Goal: Information Seeking & Learning: Find specific page/section

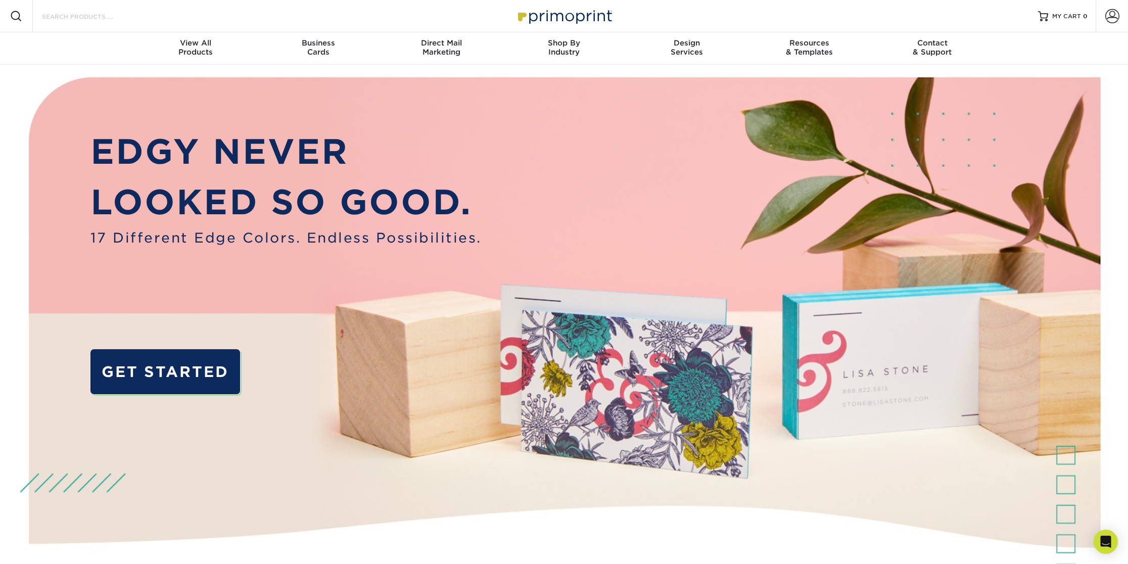
click at [115, 15] on input "Search Products" at bounding box center [90, 16] width 99 height 12
type input "foam"
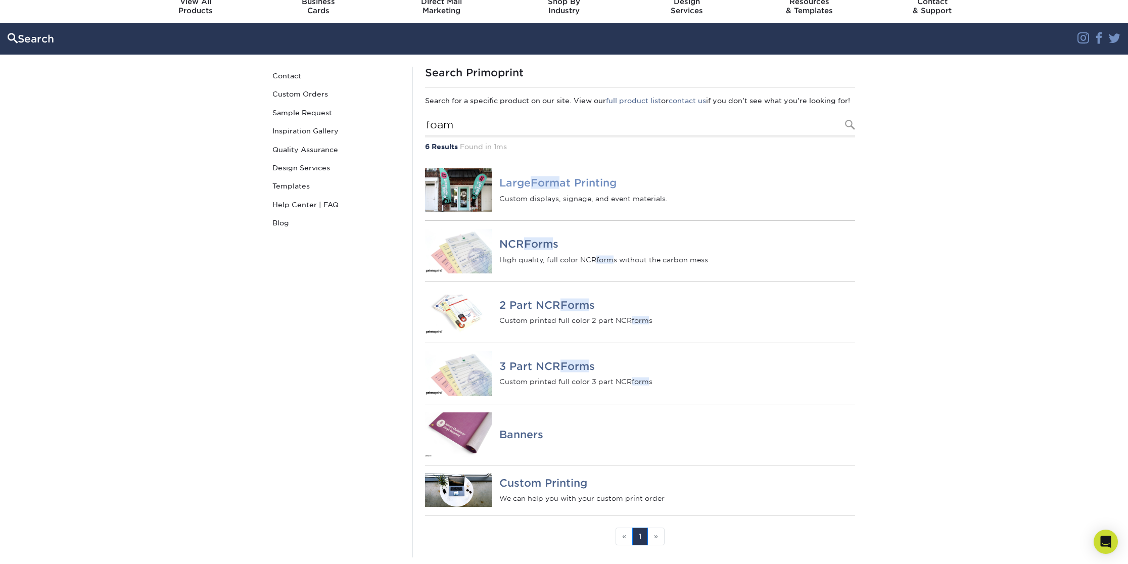
scroll to position [49, 0]
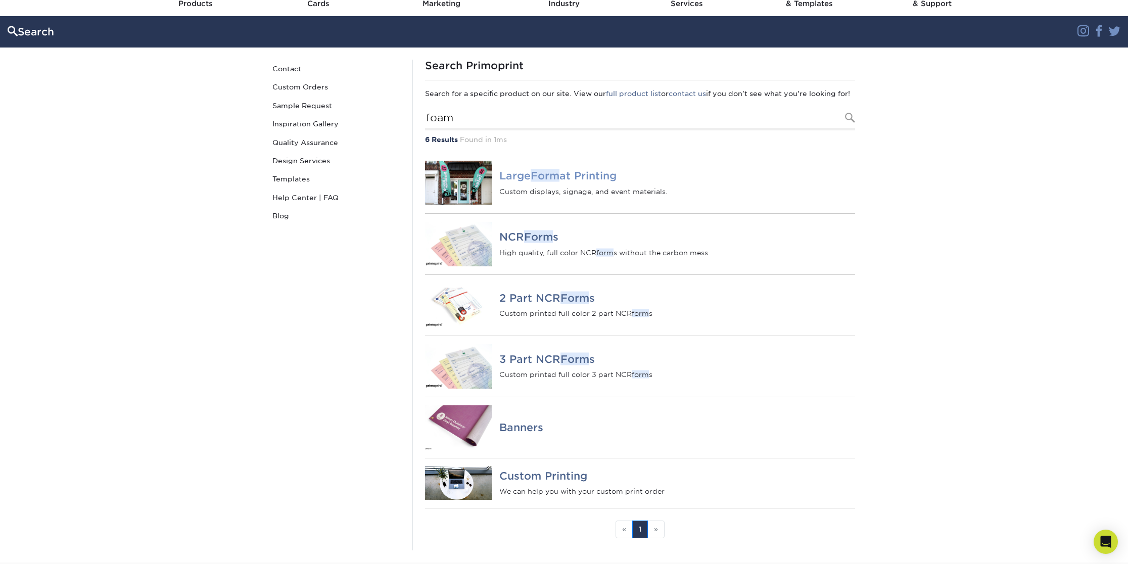
click at [525, 182] on h4 "Large Form at Printing" at bounding box center [677, 176] width 356 height 12
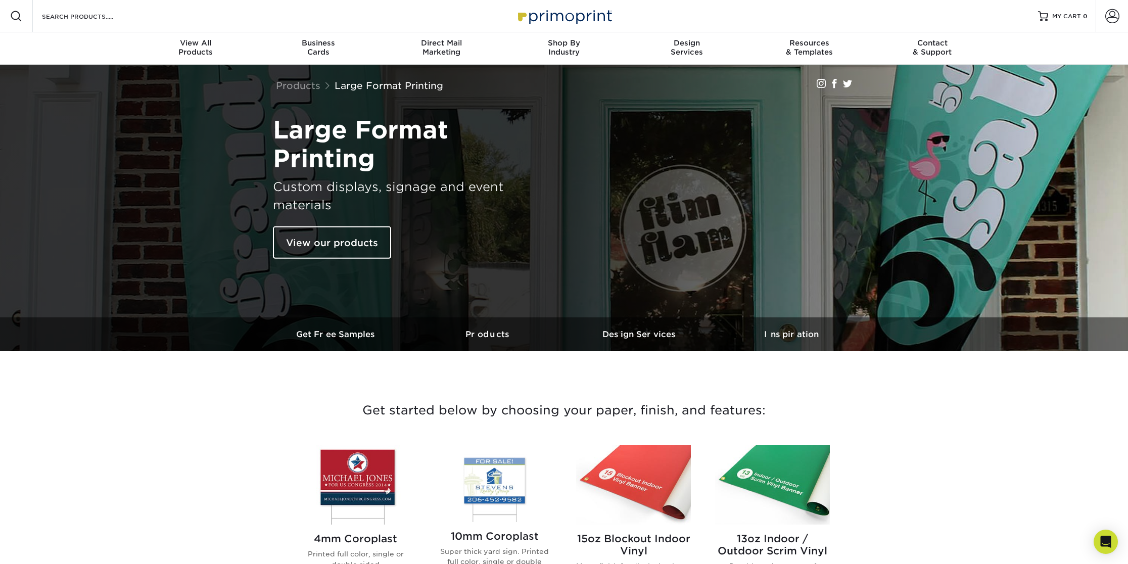
click at [247, 19] on div "Resources Menu Search Products Account SIGN IN CREATE AN ACCOUNT forgot passwor…" at bounding box center [564, 16] width 1128 height 32
click at [102, 13] on input "Search Products" at bounding box center [90, 16] width 99 height 12
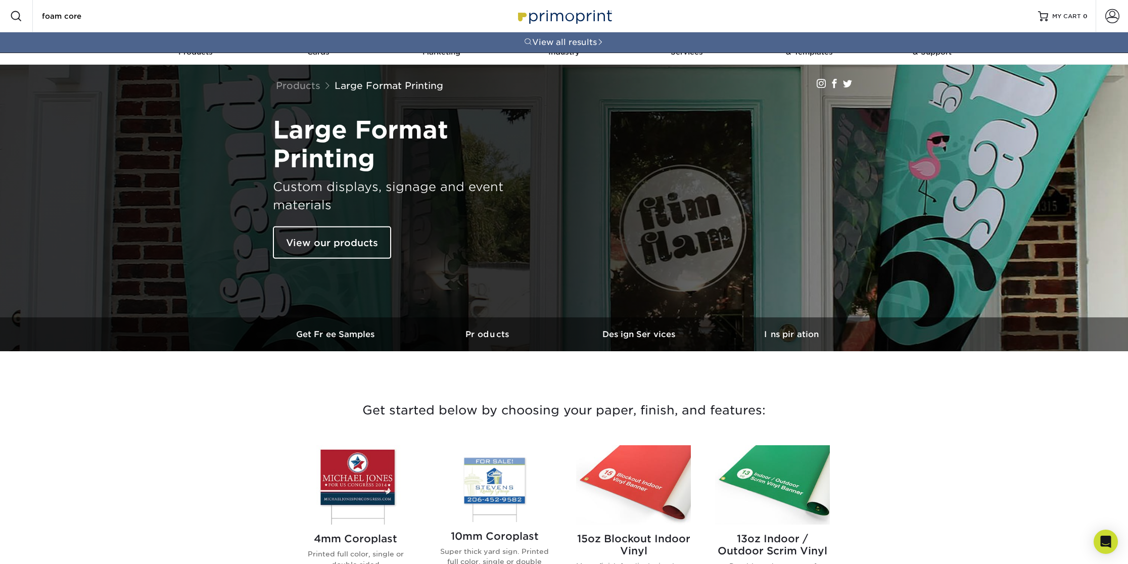
type input "foam core"
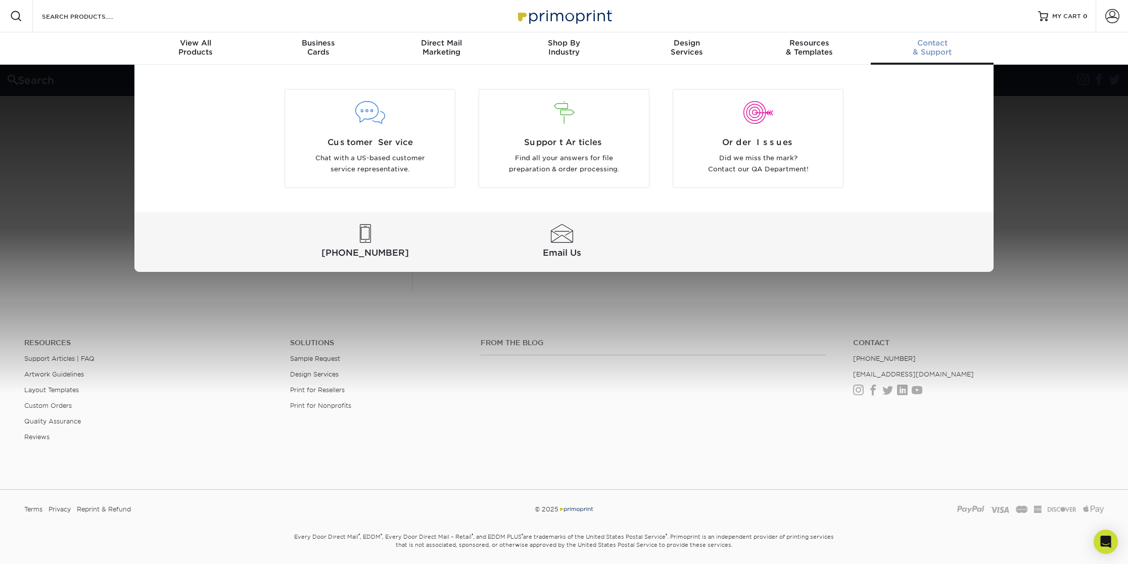
click at [936, 54] on div "Contact & Support" at bounding box center [932, 47] width 123 height 18
click at [380, 123] on div at bounding box center [370, 113] width 155 height 23
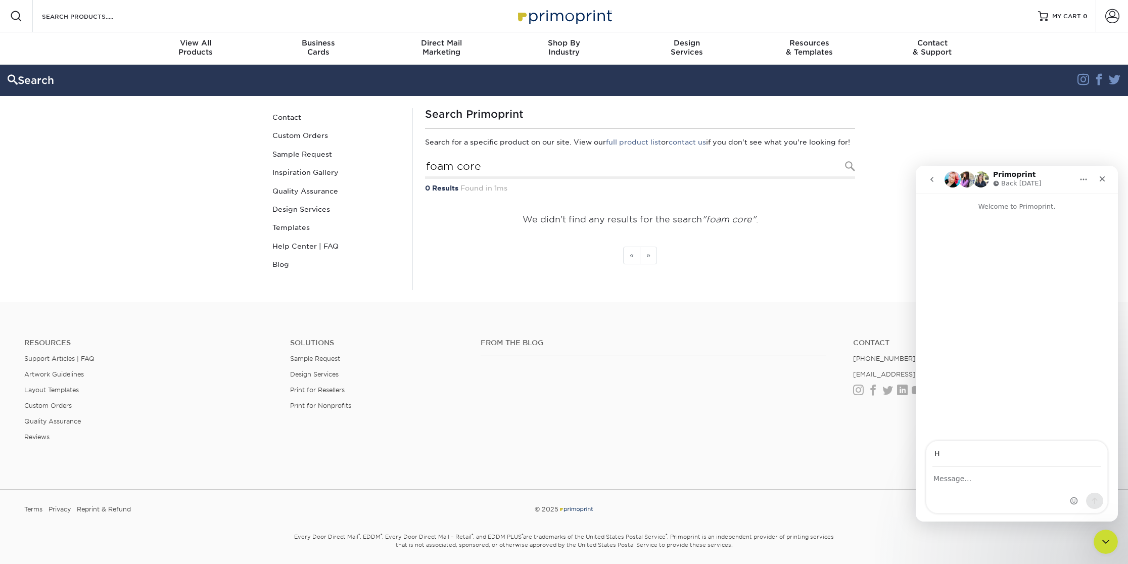
type input "H"
